Goal: Check status: Check status

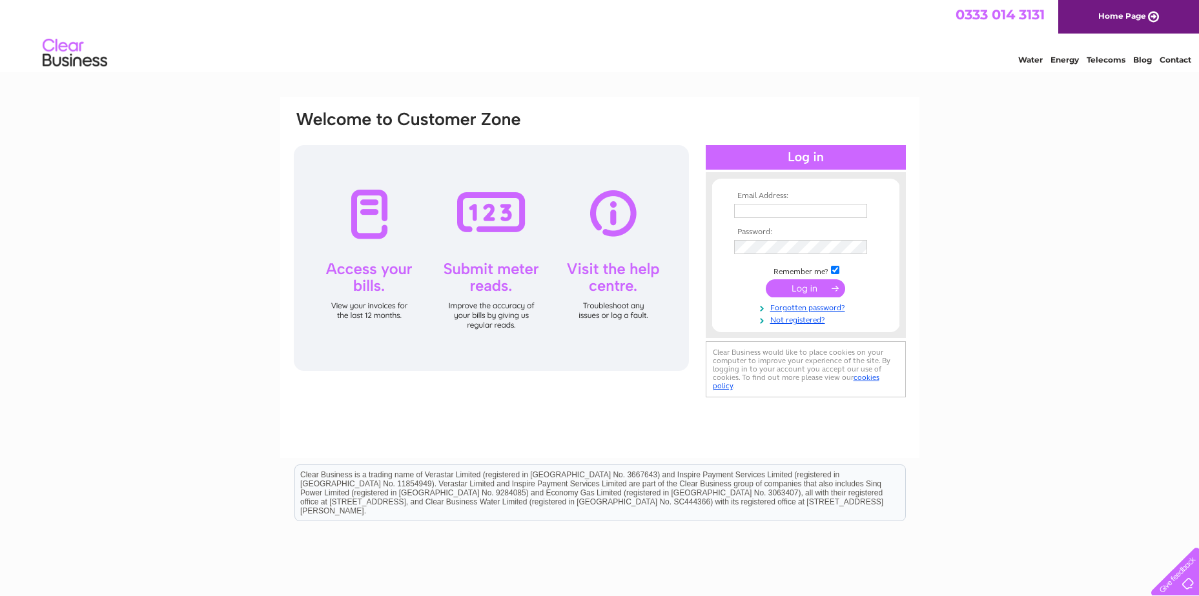
type input "accountspayable@peterheadport.co.uk"
click at [810, 285] on input "submit" at bounding box center [804, 288] width 79 height 18
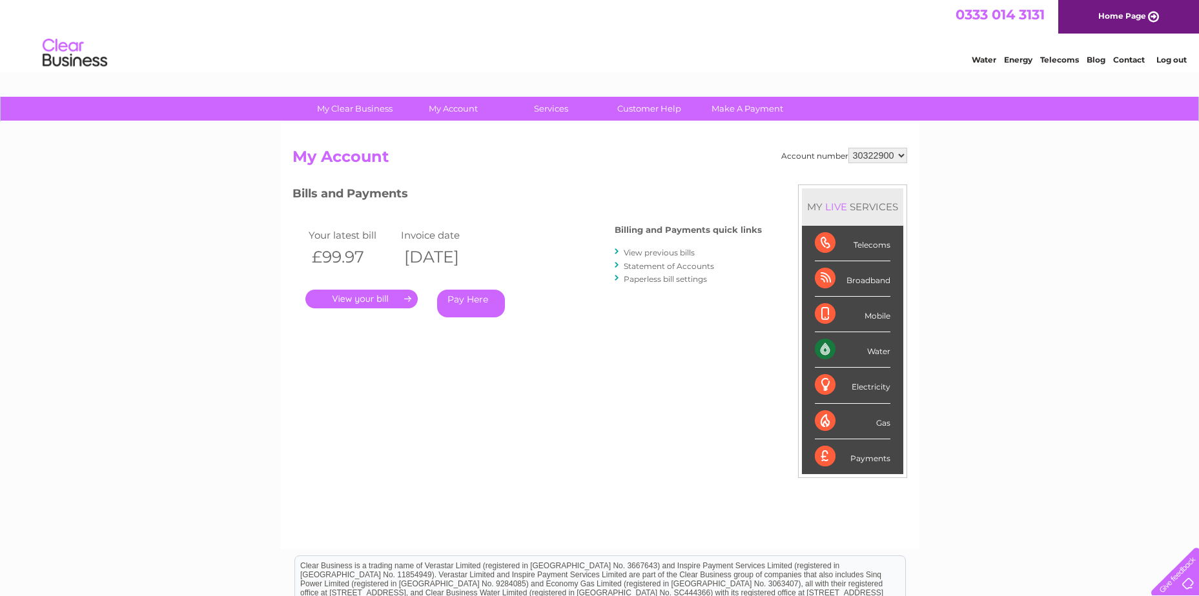
click at [902, 157] on select "30322900 30323507" at bounding box center [877, 155] width 59 height 15
select select "30323507"
click at [848, 148] on select "30322900 30323507" at bounding box center [877, 155] width 59 height 15
click at [361, 303] on link "." at bounding box center [361, 299] width 112 height 19
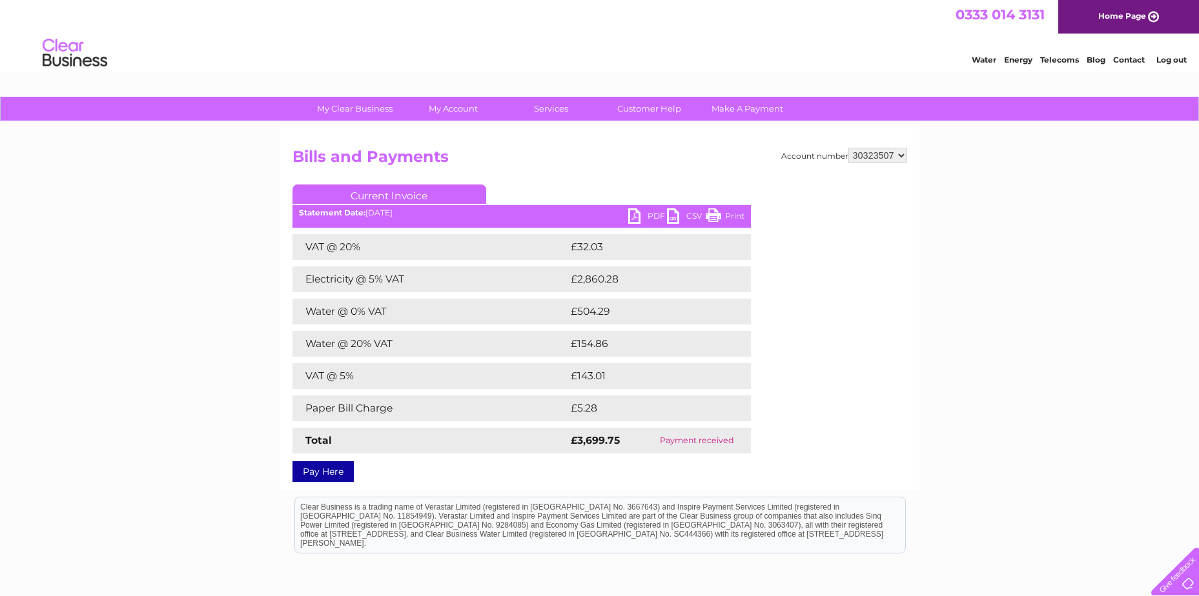
click at [727, 449] on td "Payment received" at bounding box center [696, 441] width 108 height 26
click at [1173, 61] on link "Log out" at bounding box center [1171, 60] width 30 height 10
